Goal: Task Accomplishment & Management: Use online tool/utility

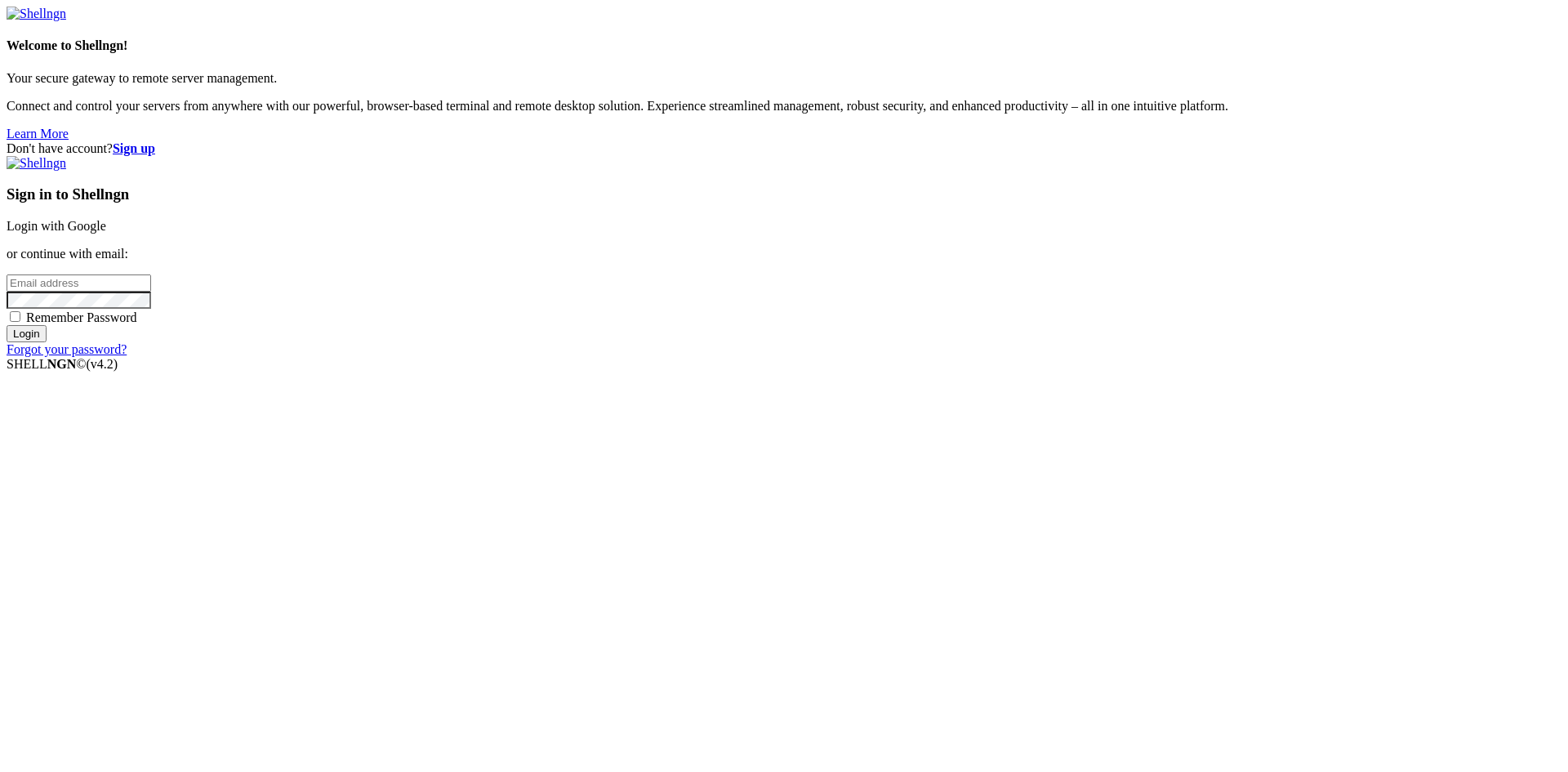
click at [106, 232] on link "Login with Google" at bounding box center [56, 225] width 99 height 14
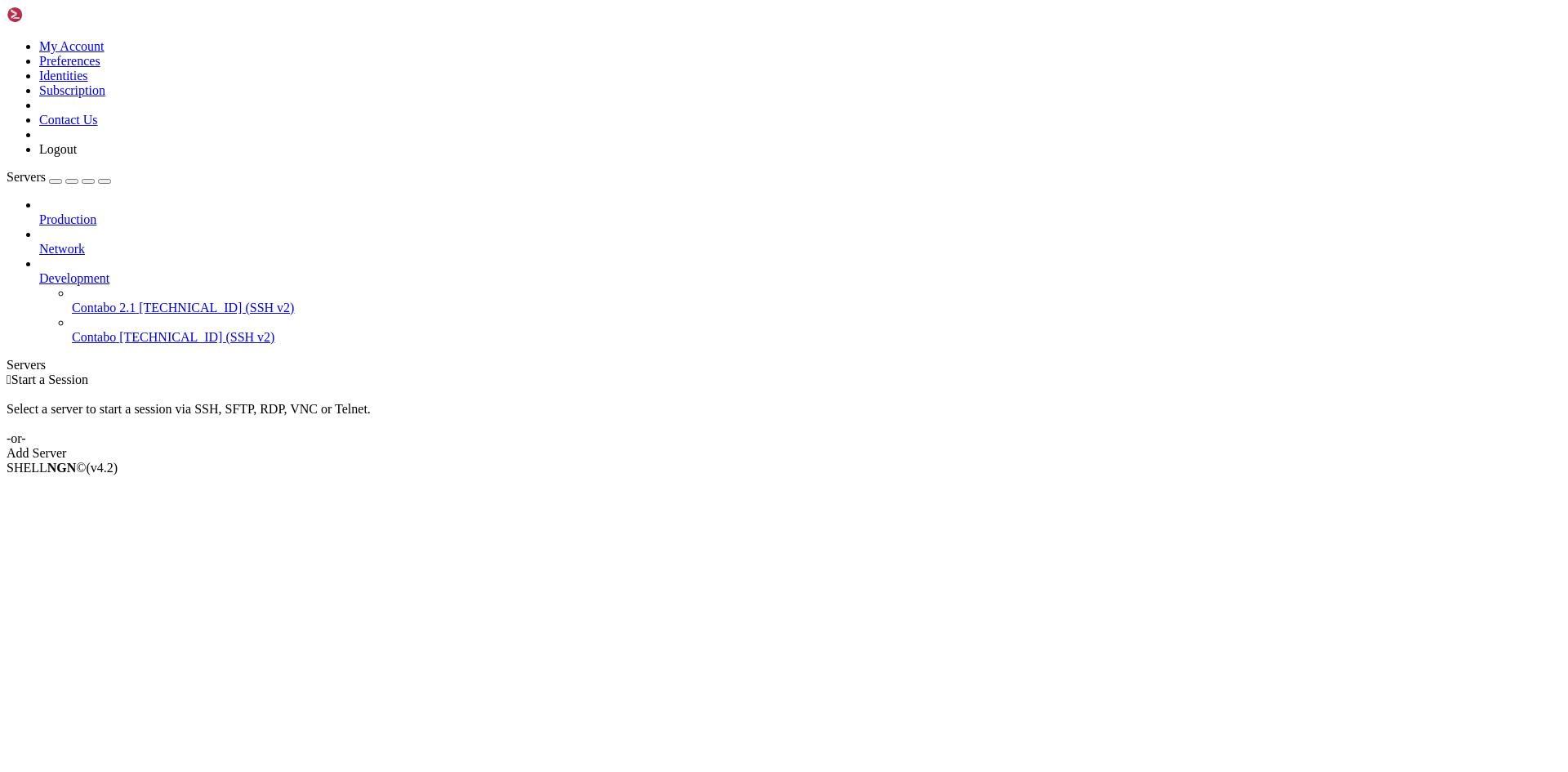
click at [143, 330] on link "Contabo [TECHNICAL_ID] (SSH v2)" at bounding box center [816, 337] width 1489 height 15
click at [175, 488] on li "Connect" at bounding box center [113, 495] width 149 height 15
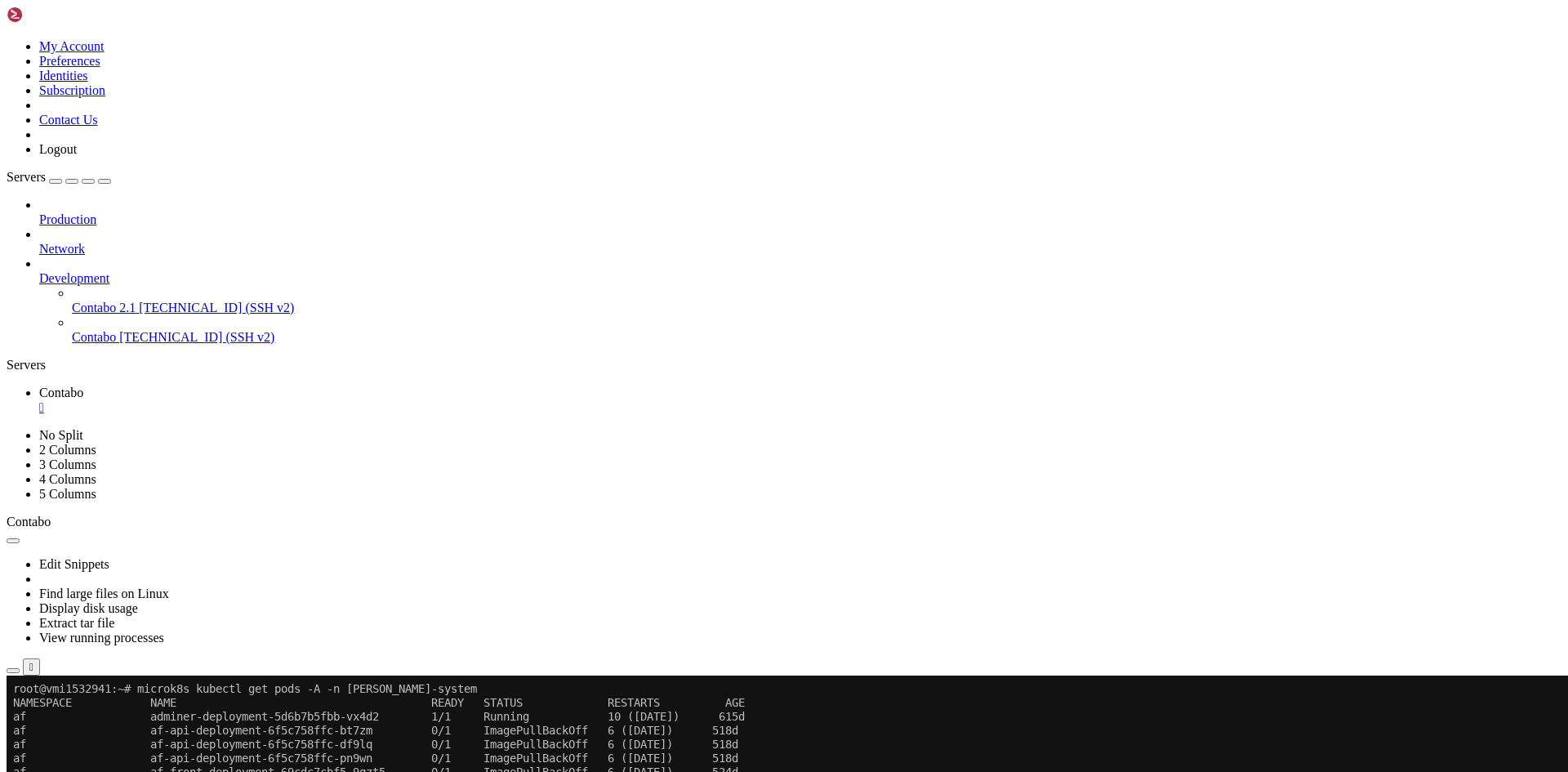
drag, startPoint x: 387, startPoint y: 1126, endPoint x: 398, endPoint y: 1112, distance: 17.8
